Goal: Find specific page/section: Find specific page/section

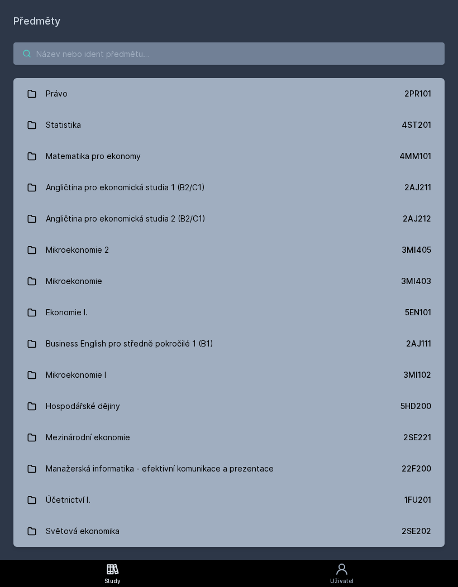
click at [286, 51] on input "search" at bounding box center [228, 53] width 431 height 22
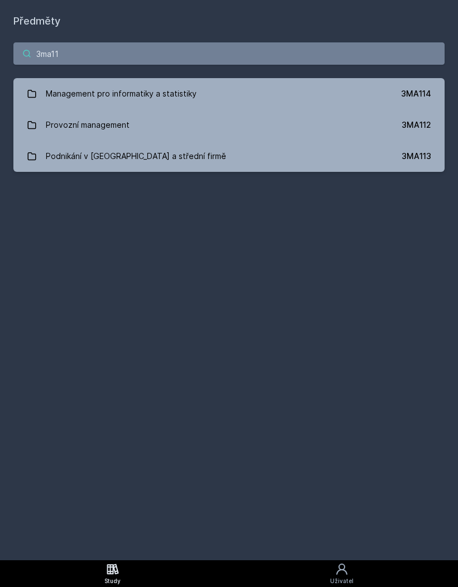
type input "3ma112"
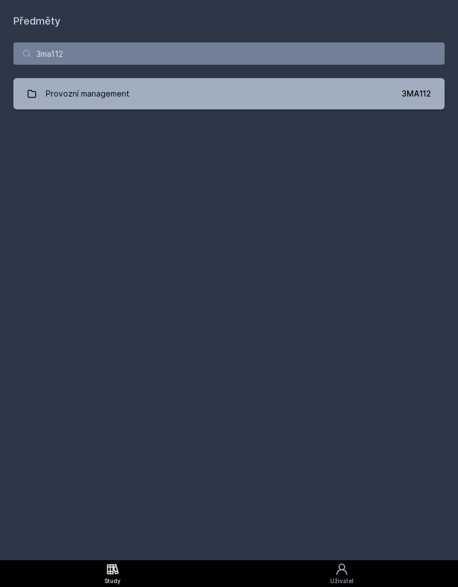
click at [60, 98] on div "Provozní management" at bounding box center [88, 94] width 84 height 22
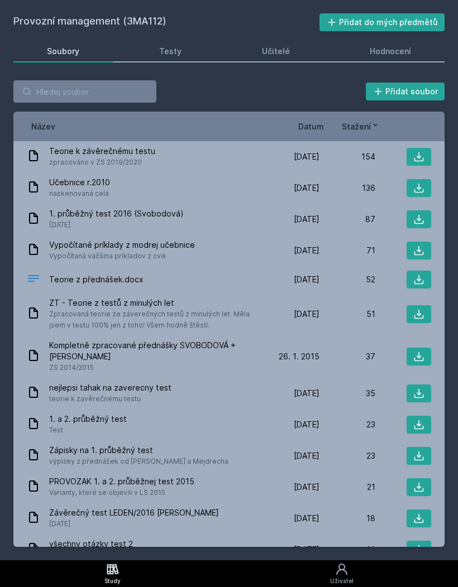
click at [418, 251] on icon at bounding box center [418, 250] width 9 height 9
click at [420, 185] on icon at bounding box center [418, 187] width 11 height 11
click at [410, 162] on button at bounding box center [418, 157] width 25 height 18
click at [418, 220] on icon at bounding box center [418, 219] width 9 height 9
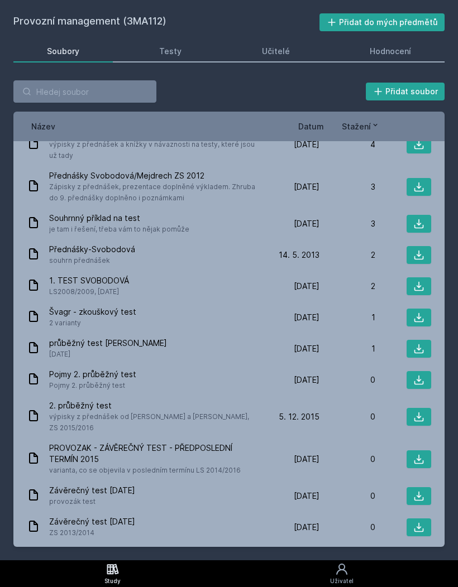
scroll to position [708, 0]
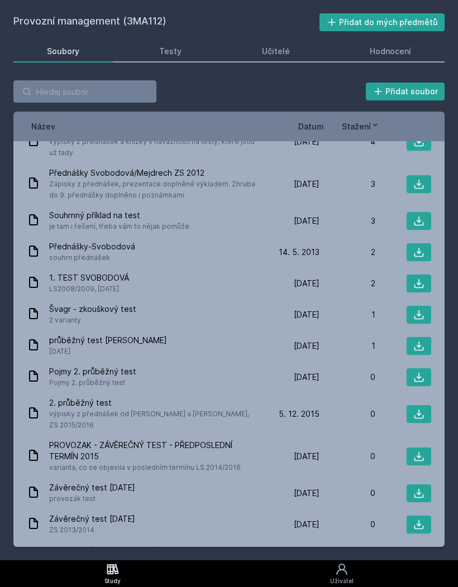
click at [321, 123] on span "Datum" at bounding box center [311, 127] width 26 height 12
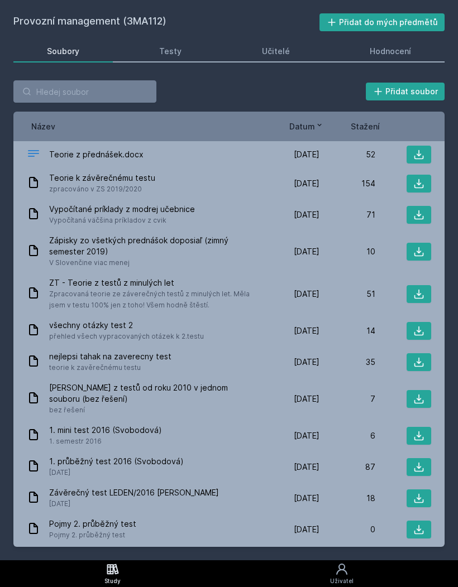
scroll to position [0, 0]
click at [423, 150] on icon at bounding box center [418, 154] width 11 height 11
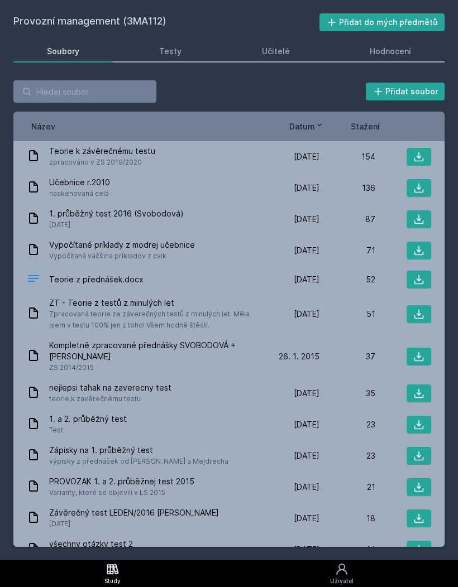
click at [310, 126] on span "Datum" at bounding box center [302, 127] width 26 height 12
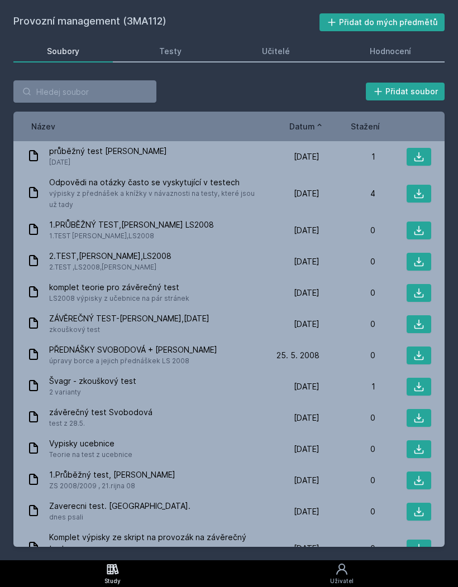
click at [318, 124] on icon at bounding box center [319, 125] width 9 height 9
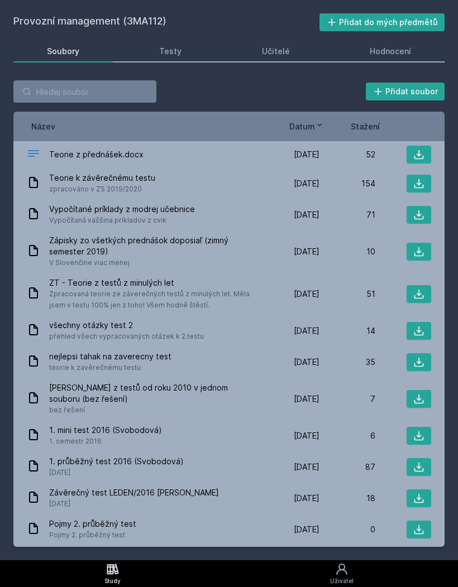
click at [413, 294] on icon at bounding box center [418, 294] width 11 height 11
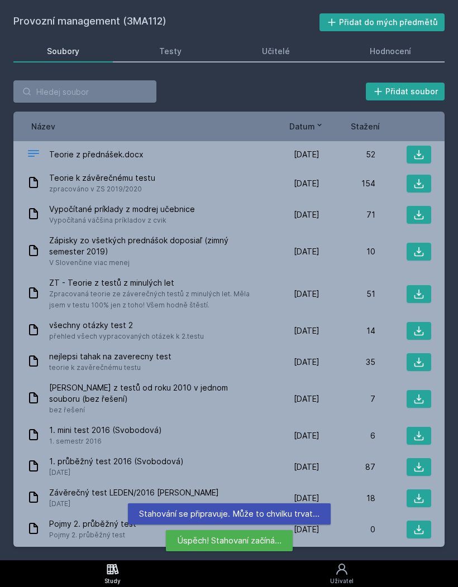
click at [418, 331] on icon at bounding box center [418, 330] width 9 height 9
click at [421, 357] on icon at bounding box center [418, 362] width 11 height 11
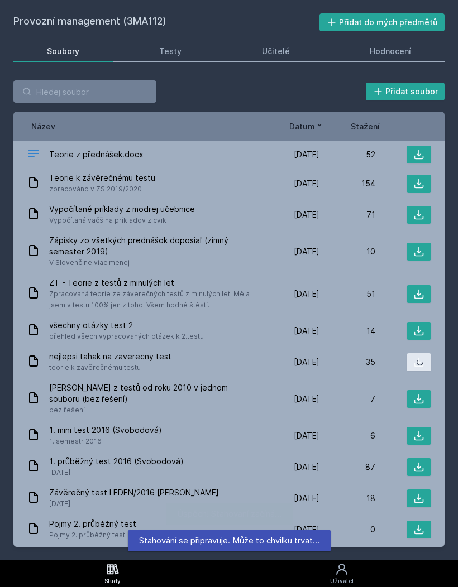
click at [415, 359] on icon at bounding box center [418, 362] width 11 height 11
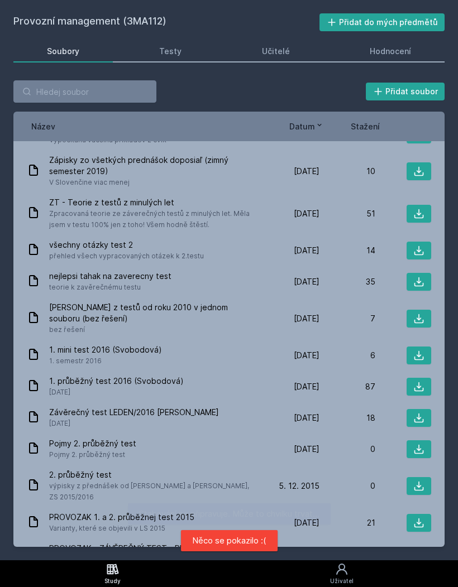
scroll to position [84, 0]
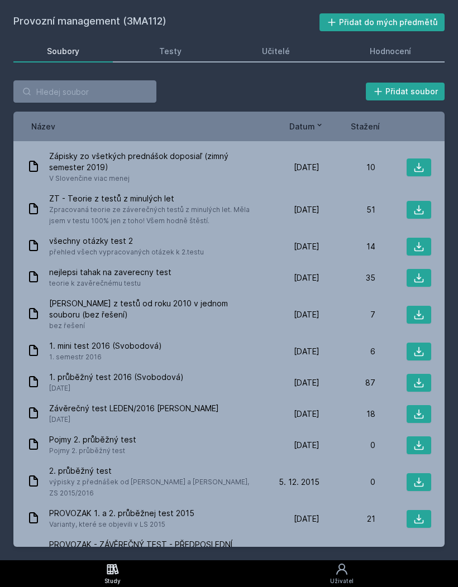
click at [422, 378] on icon at bounding box center [418, 382] width 11 height 11
click at [312, 129] on span "Datum" at bounding box center [302, 127] width 26 height 12
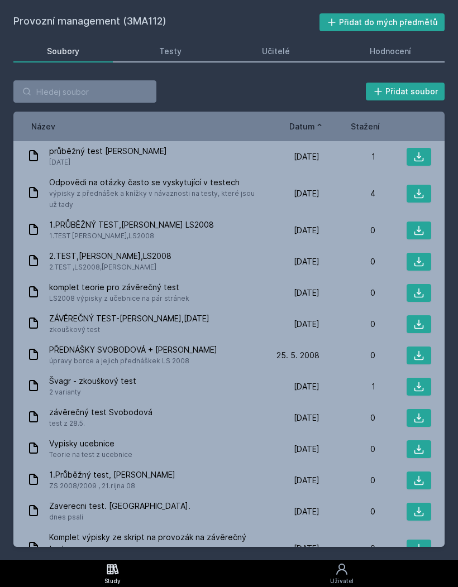
click at [311, 127] on span "Datum" at bounding box center [302, 127] width 26 height 12
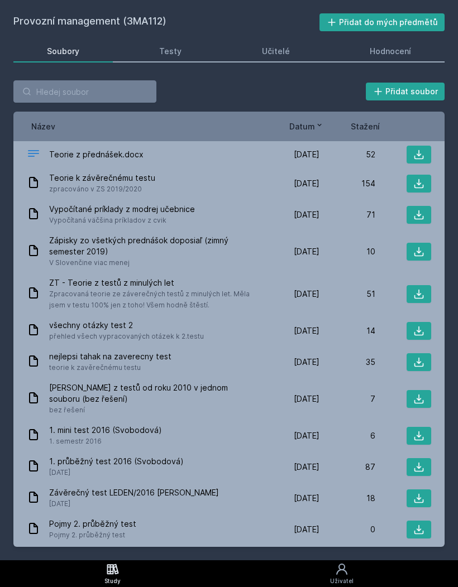
scroll to position [0, 0]
click at [424, 330] on icon at bounding box center [418, 330] width 11 height 11
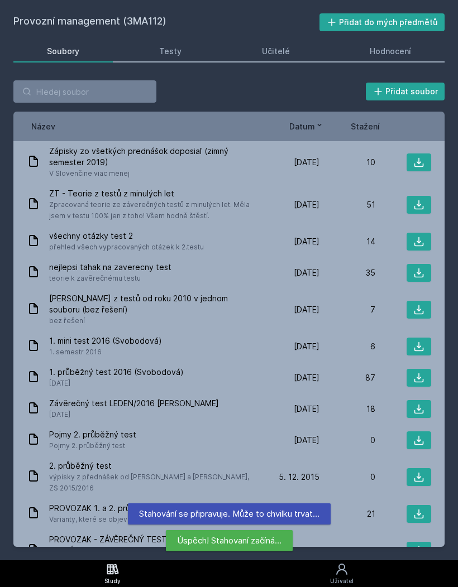
scroll to position [90, 0]
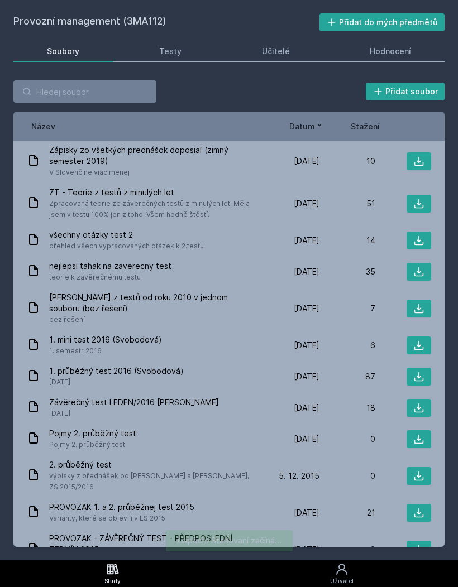
click at [420, 340] on icon at bounding box center [418, 345] width 11 height 11
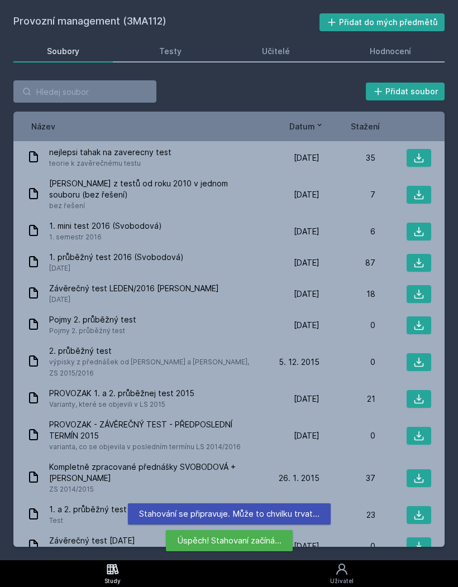
scroll to position [204, 0]
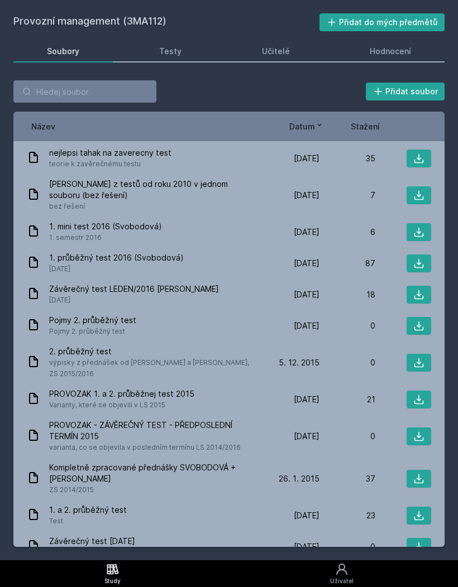
click at [421, 357] on icon at bounding box center [418, 362] width 11 height 11
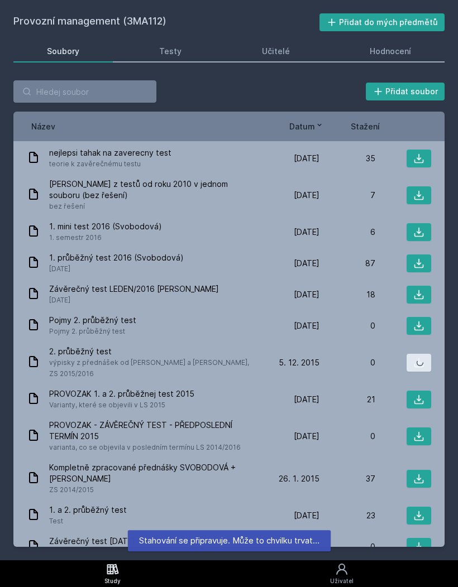
click at [420, 357] on icon at bounding box center [418, 362] width 11 height 11
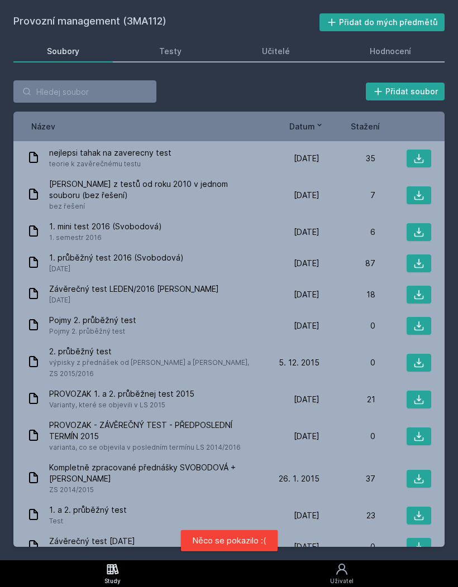
click at [418, 394] on icon at bounding box center [418, 399] width 11 height 11
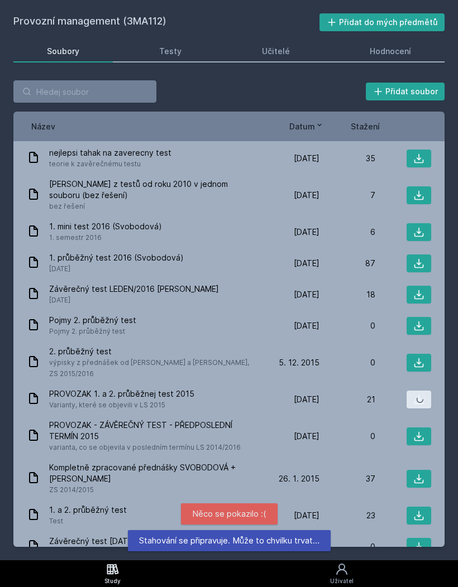
click at [415, 394] on icon at bounding box center [418, 399] width 11 height 11
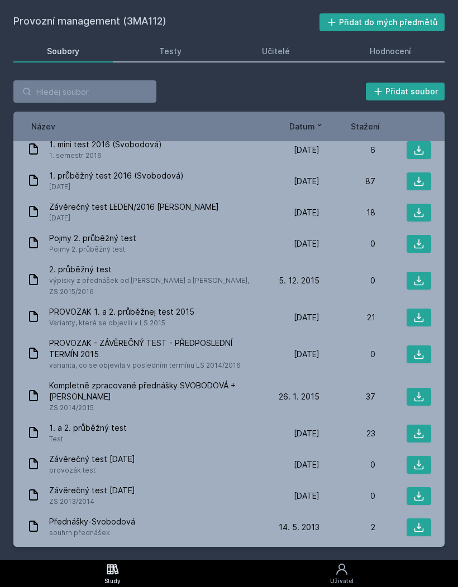
scroll to position [279, 0]
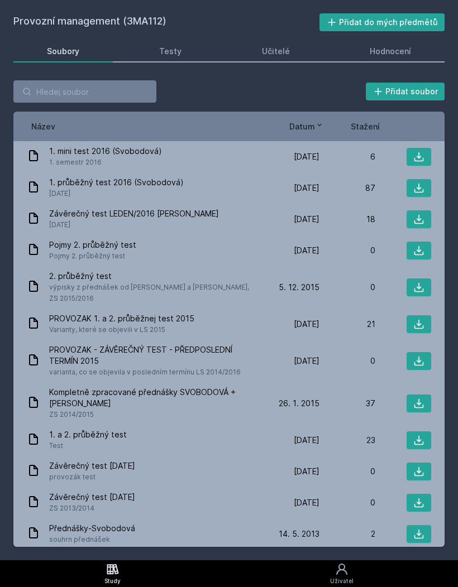
click at [423, 398] on icon at bounding box center [418, 403] width 11 height 11
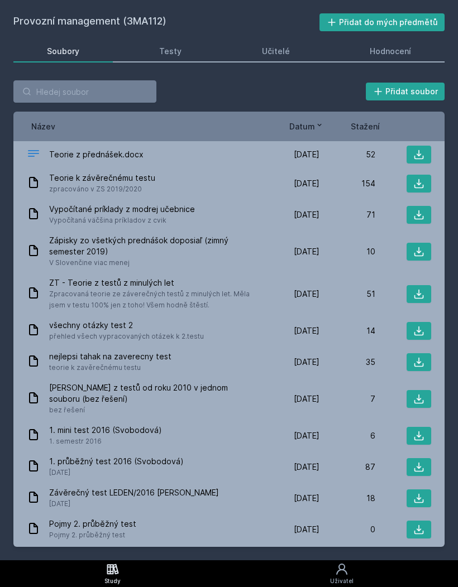
scroll to position [0, 0]
click at [378, 121] on span "Stažení" at bounding box center [364, 127] width 29 height 12
